Goal: Information Seeking & Learning: Learn about a topic

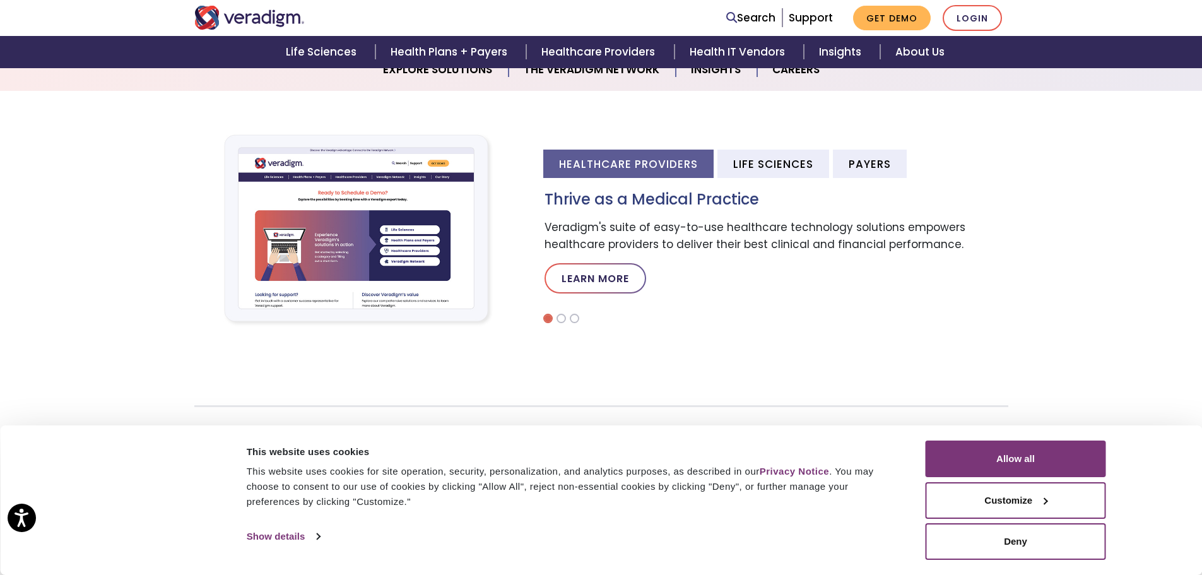
scroll to position [378, 0]
click at [1054, 457] on button "Allow all" at bounding box center [1015, 458] width 180 height 37
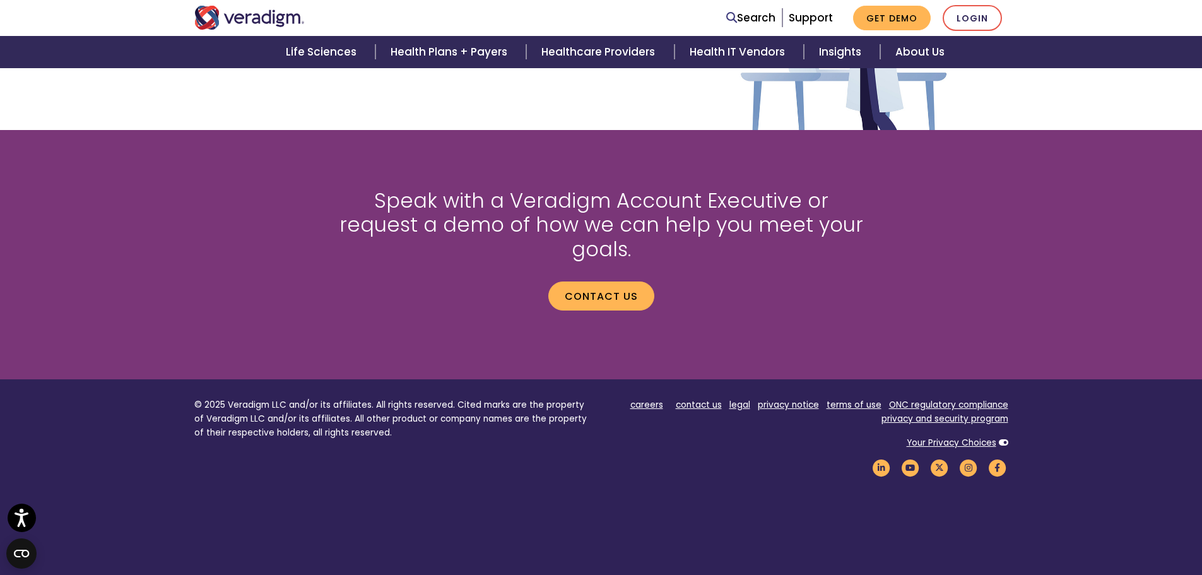
scroll to position [1679, 0]
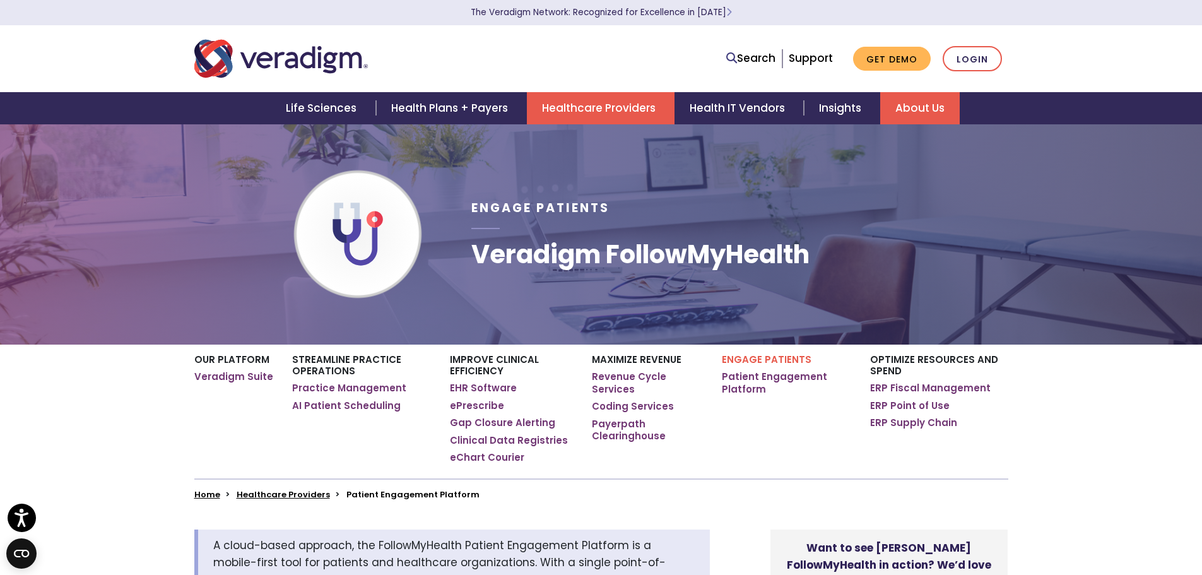
click at [923, 98] on link "About Us" at bounding box center [919, 108] width 79 height 32
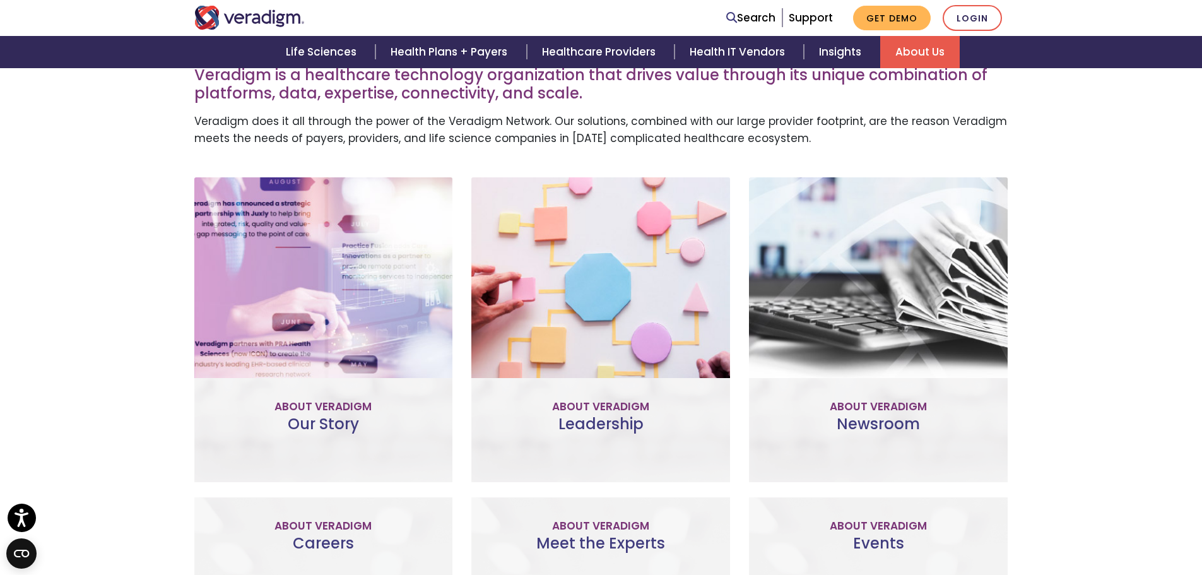
scroll to position [442, 0]
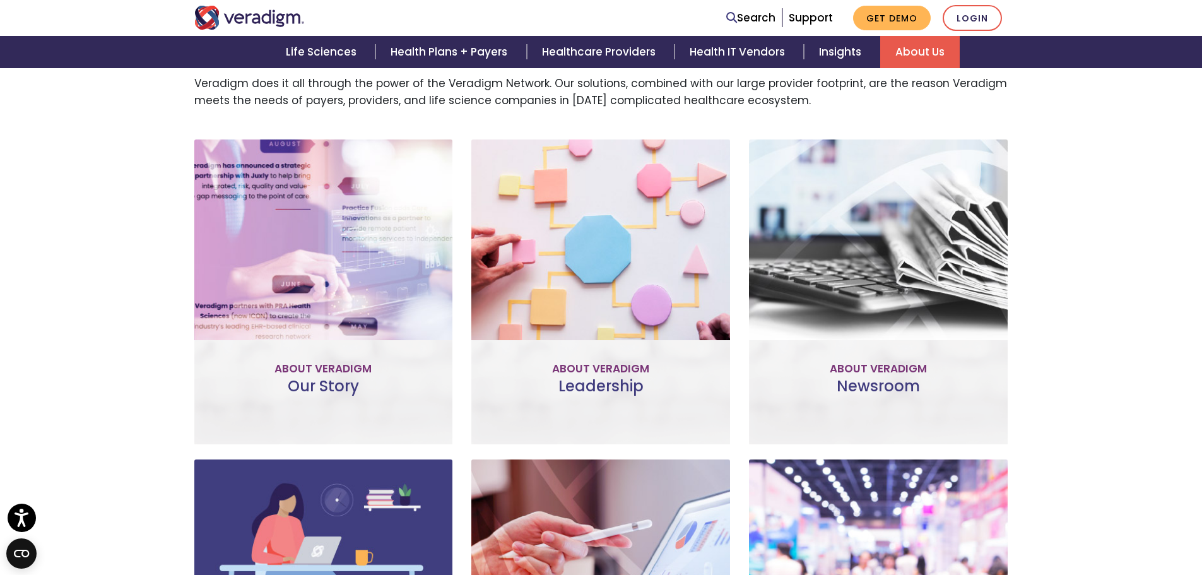
click at [365, 399] on div "Our Story Improve patient and provider access, help accelerate research, and un…" at bounding box center [323, 291] width 259 height 305
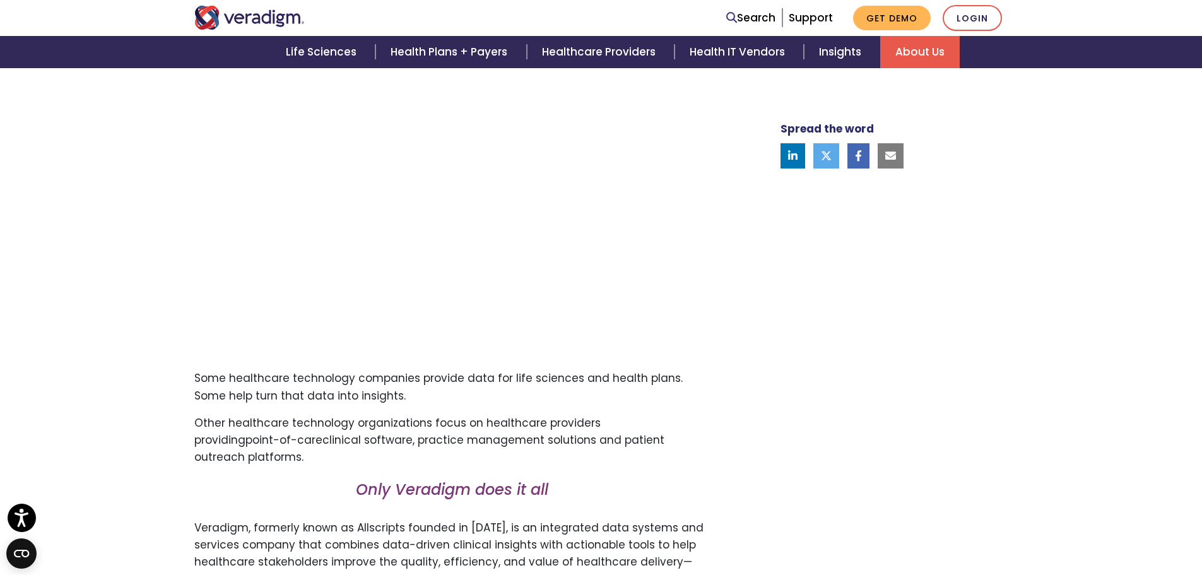
scroll to position [356, 0]
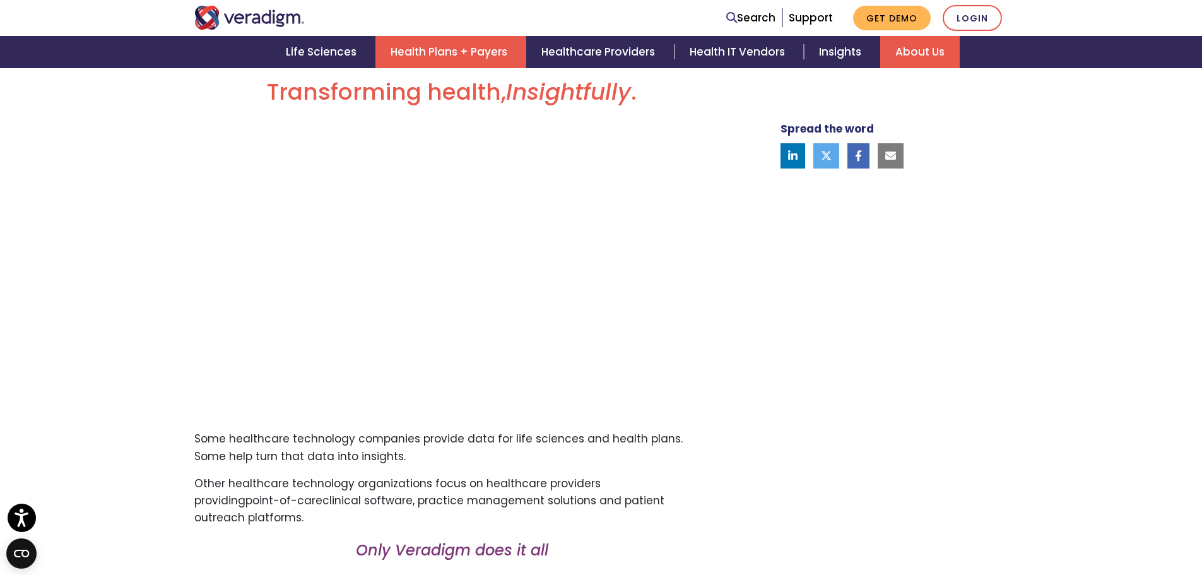
click at [443, 46] on link "Health Plans + Payers" at bounding box center [450, 52] width 151 height 32
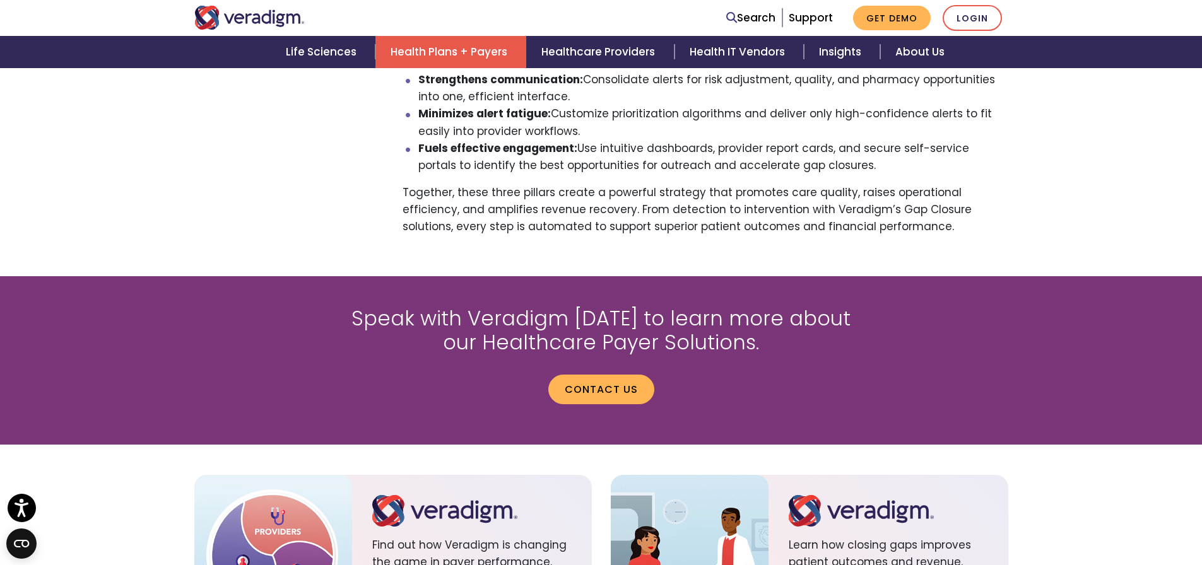
scroll to position [1766, 0]
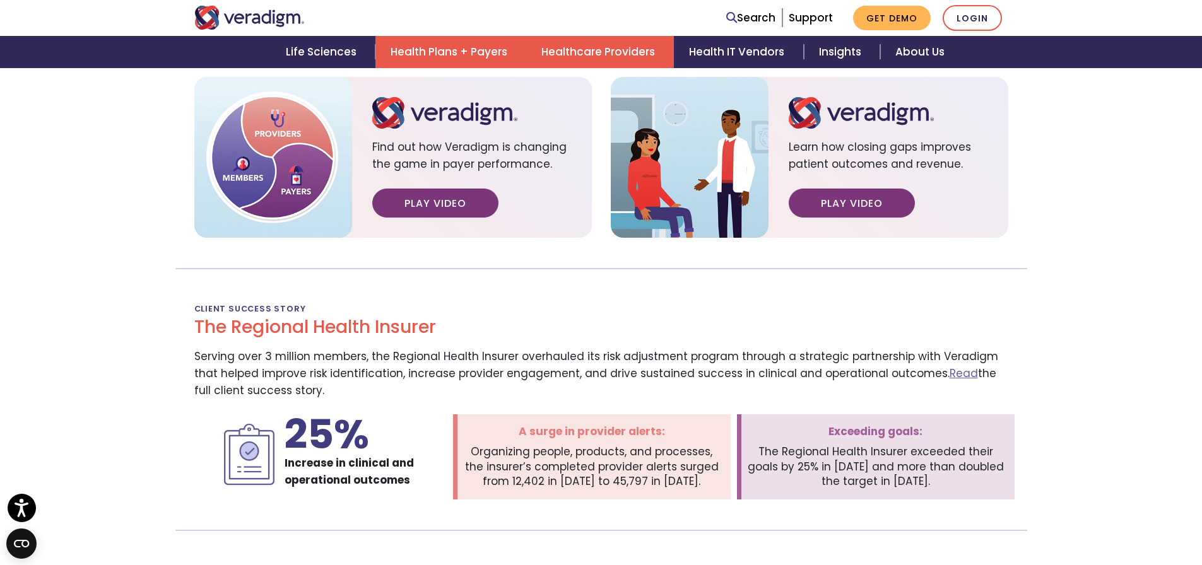
click at [606, 42] on link "Healthcare Providers" at bounding box center [600, 52] width 148 height 32
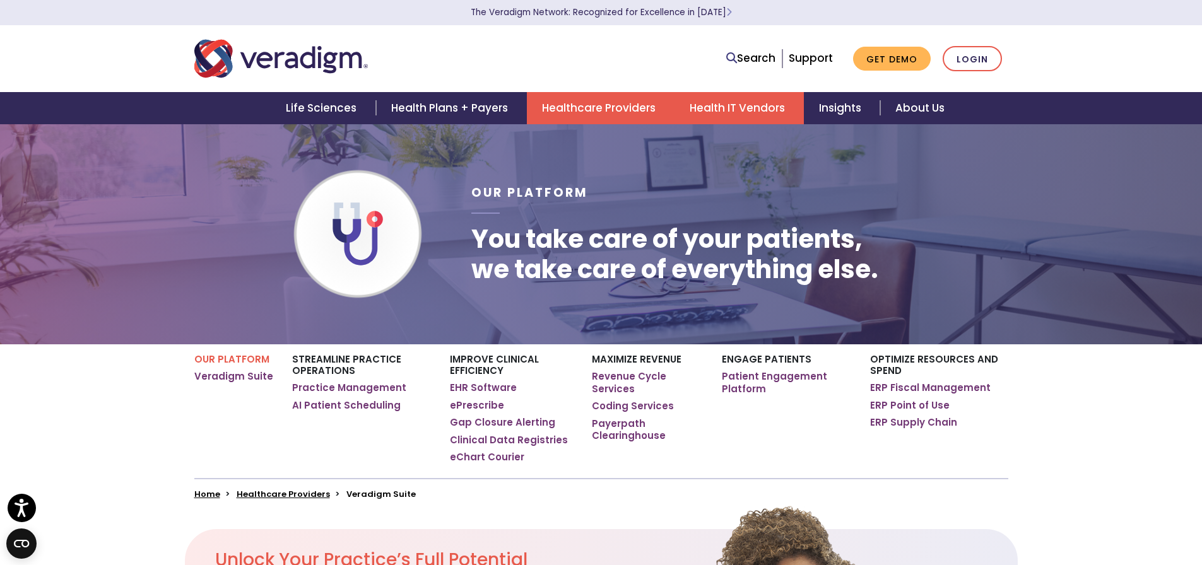
click at [748, 98] on link "Health IT Vendors" at bounding box center [738, 108] width 129 height 32
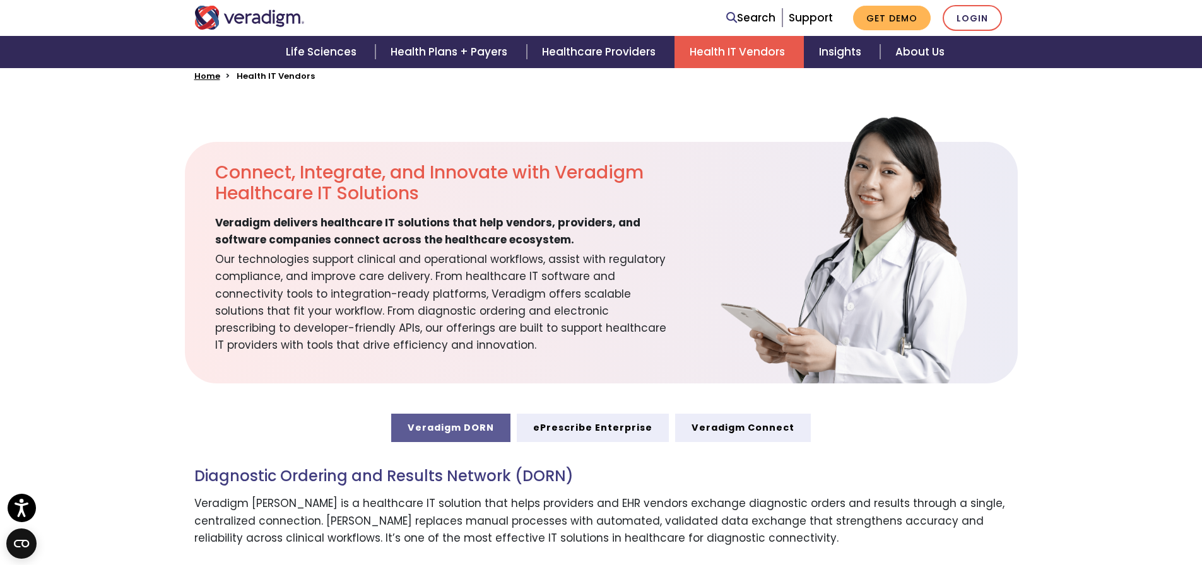
scroll to position [568, 0]
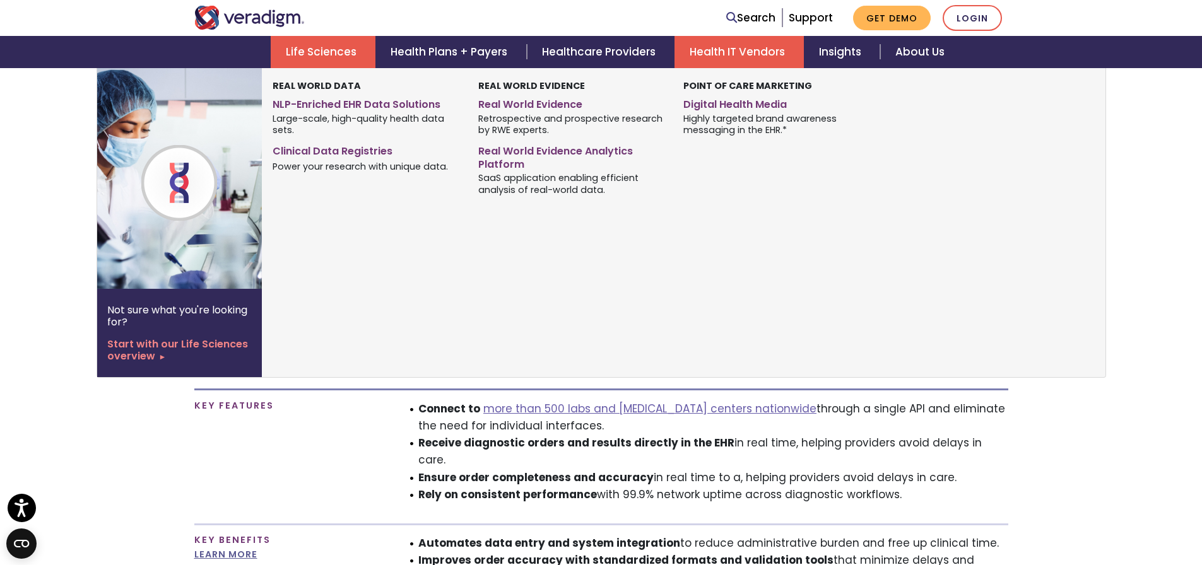
click at [329, 44] on link "Life Sciences" at bounding box center [323, 52] width 105 height 32
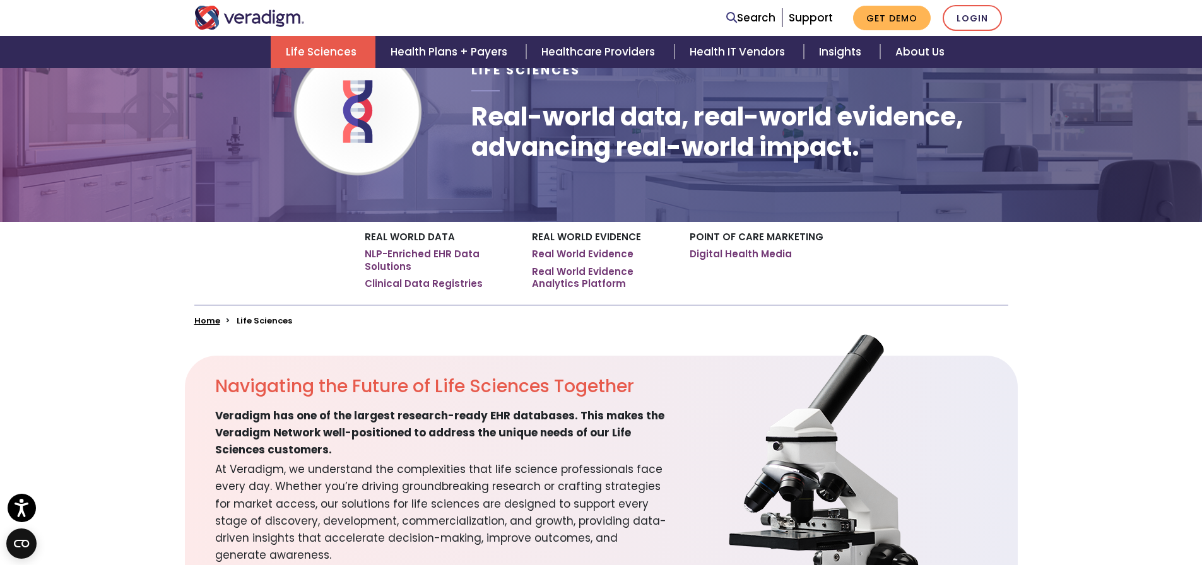
scroll to position [126, 0]
